Goal: Find specific page/section: Find specific page/section

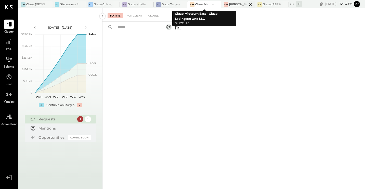
click at [235, 5] on div "[PERSON_NAME] - Glaze Williamsburg One LLC" at bounding box center [238, 5] width 18 height 4
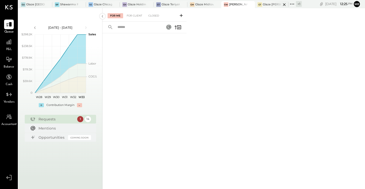
click at [266, 5] on div "Glaze [PERSON_NAME] [PERSON_NAME] LLC" at bounding box center [271, 5] width 18 height 4
click at [68, 6] on div at bounding box center [77, 4] width 18 height 7
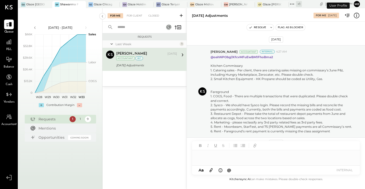
scroll to position [189, 0]
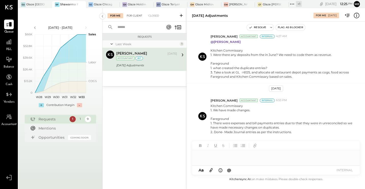
click at [132, 16] on div "For Client" at bounding box center [134, 15] width 21 height 5
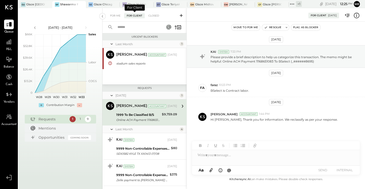
scroll to position [2, 0]
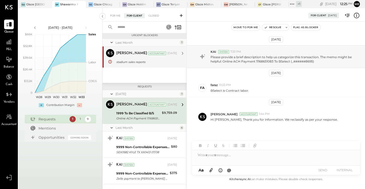
click at [144, 63] on div "stadium sales reports" at bounding box center [145, 62] width 59 height 5
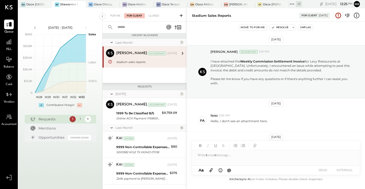
scroll to position [35, 0]
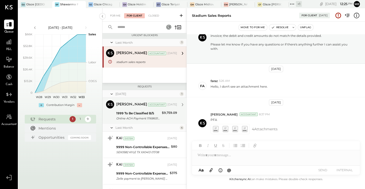
click at [155, 109] on div "[PERSON_NAME] Accountant [DATE] 1999 To Be Classified B/S Online ACH Payment 11…" at bounding box center [146, 111] width 61 height 21
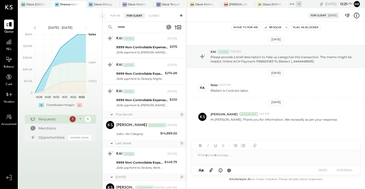
scroll to position [154, 0]
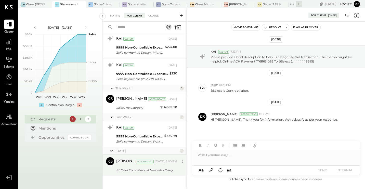
click at [153, 167] on div "[PERSON_NAME] Accountant [DATE], 6:00 PM EZ Cater Commission & New sales Catego…" at bounding box center [146, 166] width 61 height 16
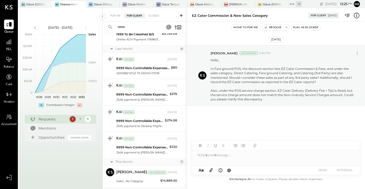
scroll to position [78, 0]
